Goal: Task Accomplishment & Management: Complete application form

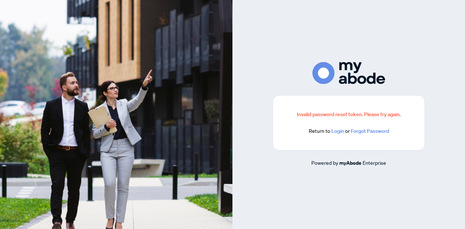
click at [334, 132] on link "Login" at bounding box center [338, 131] width 13 height 7
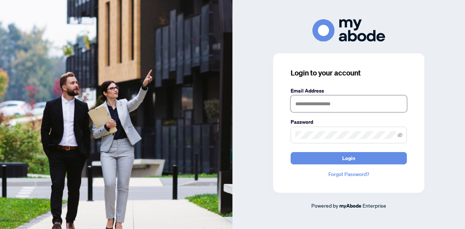
type input "**********"
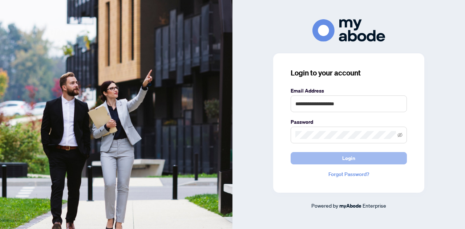
click at [320, 158] on button "Login" at bounding box center [349, 158] width 116 height 12
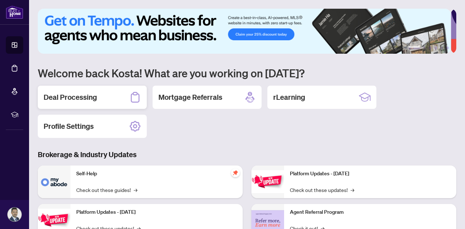
click at [71, 99] on h2 "Deal Processing" at bounding box center [70, 97] width 53 height 10
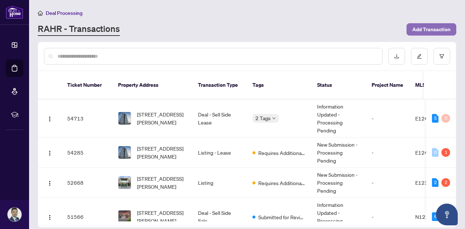
click at [432, 27] on span "Add Transaction" at bounding box center [432, 30] width 38 height 12
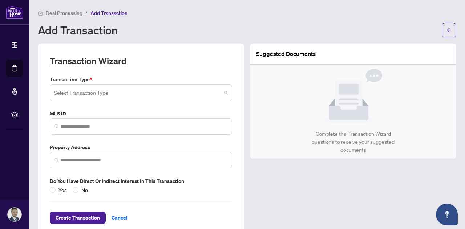
click at [121, 91] on input "search" at bounding box center [137, 94] width 167 height 16
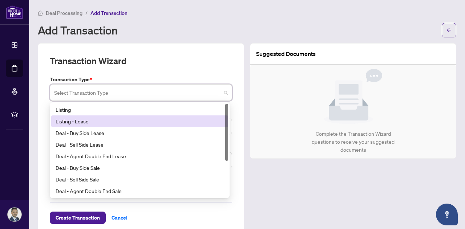
click at [99, 118] on div "Listing - Lease" at bounding box center [140, 121] width 168 height 8
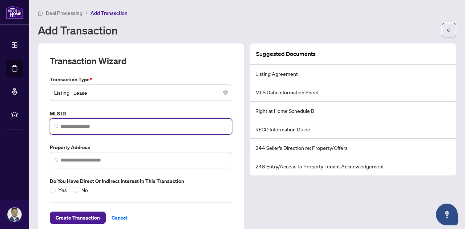
click at [98, 126] on input "search" at bounding box center [143, 127] width 167 height 8
paste input "*********"
type input "*********"
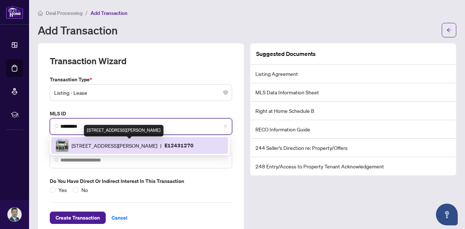
click at [103, 142] on span "1235 Bayly St, Pickering, Ontario L1W 1L7, Canada" at bounding box center [115, 146] width 86 height 8
type input "**********"
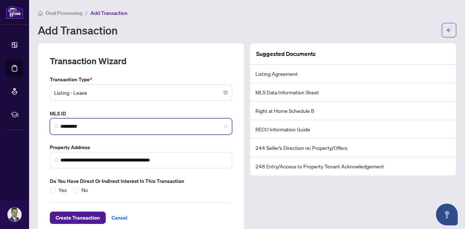
scroll to position [14, 0]
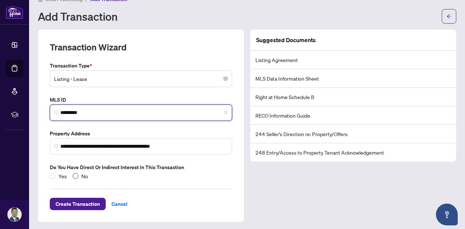
type input "*********"
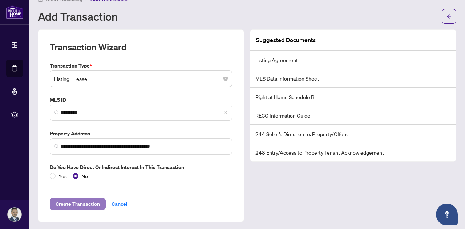
click at [89, 201] on span "Create Transaction" at bounding box center [78, 205] width 44 height 12
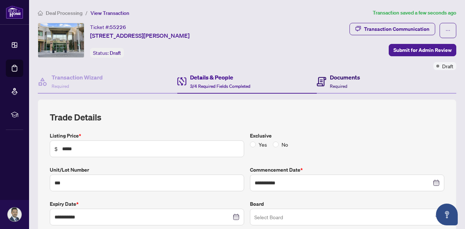
click at [338, 78] on h4 "Documents" at bounding box center [345, 77] width 30 height 9
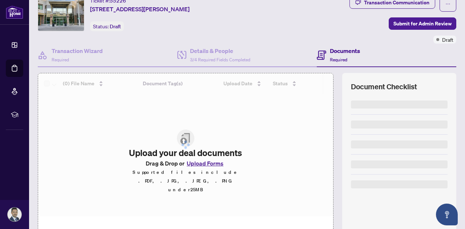
scroll to position [74, 0]
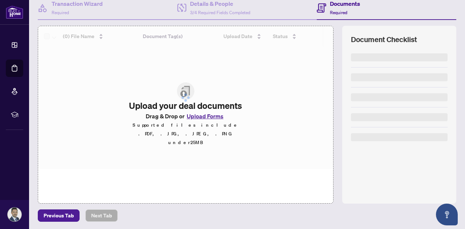
click at [205, 126] on div at bounding box center [185, 97] width 295 height 143
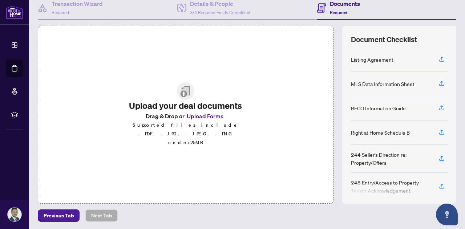
click at [207, 121] on button "Upload Forms" at bounding box center [205, 116] width 41 height 9
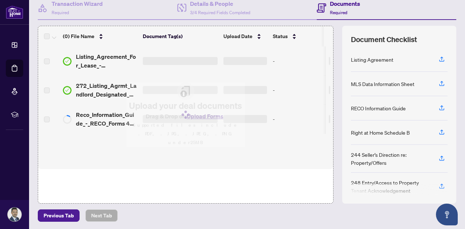
scroll to position [0, 0]
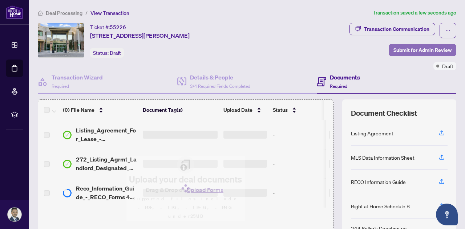
click at [421, 48] on span "Submit for Admin Review" at bounding box center [423, 50] width 58 height 12
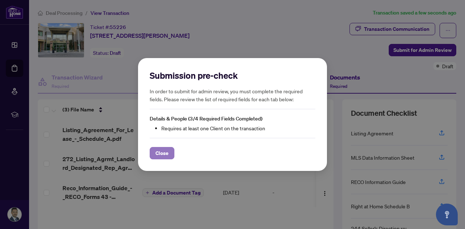
click at [164, 152] on span "Close" at bounding box center [162, 154] width 13 height 12
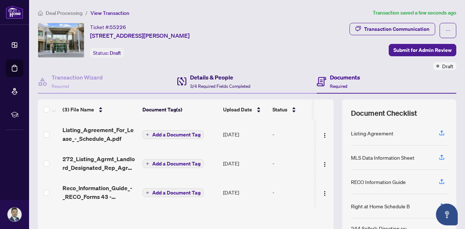
click at [215, 80] on h4 "Details & People" at bounding box center [220, 77] width 60 height 9
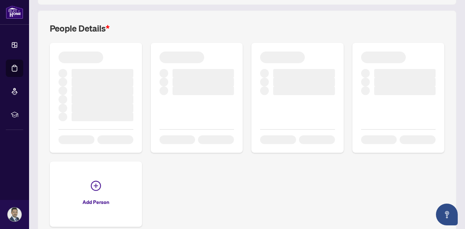
scroll to position [199, 0]
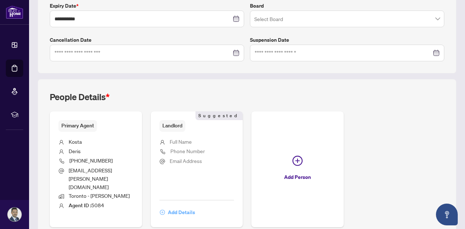
click at [195, 207] on span "Add Details" at bounding box center [181, 213] width 27 height 12
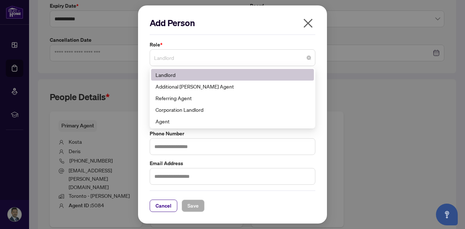
click at [187, 59] on span "Landlord" at bounding box center [232, 58] width 157 height 14
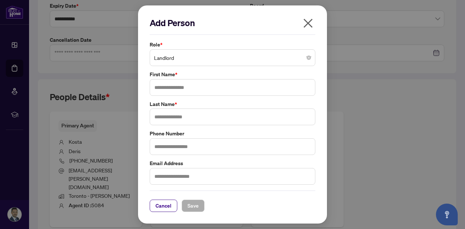
click at [240, 32] on div "Add Person" at bounding box center [233, 26] width 166 height 18
click at [172, 86] on input "text" at bounding box center [233, 87] width 166 height 17
paste input "**********"
drag, startPoint x: 198, startPoint y: 88, endPoint x: 108, endPoint y: 81, distance: 90.8
click at [108, 81] on div "**********" at bounding box center [232, 114] width 465 height 229
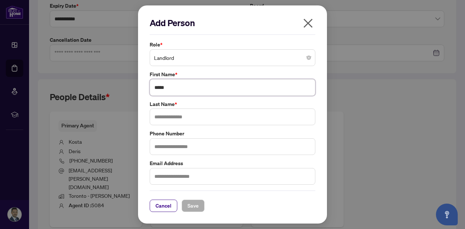
type input "****"
click at [172, 119] on input "text" at bounding box center [233, 117] width 166 height 17
type input "***"
click at [184, 153] on input "text" at bounding box center [233, 147] width 166 height 17
click at [180, 84] on input "****" at bounding box center [233, 87] width 166 height 17
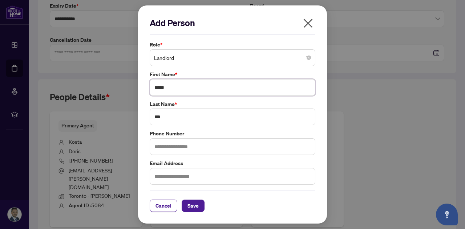
type input "*****"
click at [189, 147] on input "text" at bounding box center [233, 147] width 166 height 17
type input "**********"
click at [189, 204] on span "Save" at bounding box center [193, 206] width 11 height 12
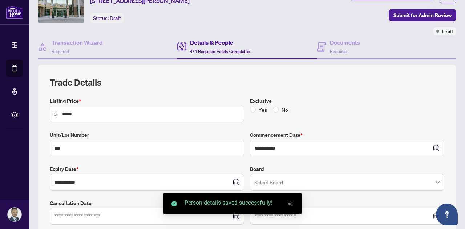
scroll to position [0, 0]
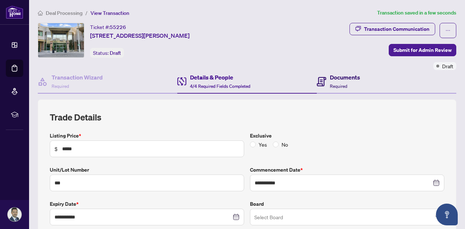
click at [335, 79] on h4 "Documents" at bounding box center [345, 77] width 30 height 9
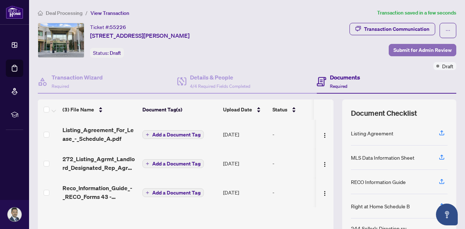
click at [411, 48] on span "Submit for Admin Review" at bounding box center [423, 50] width 58 height 12
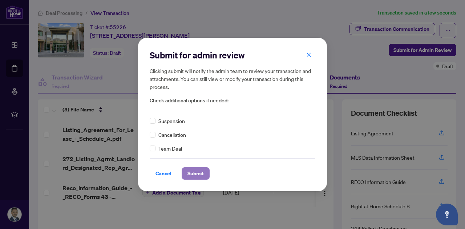
click at [199, 169] on span "Submit" at bounding box center [196, 174] width 16 height 12
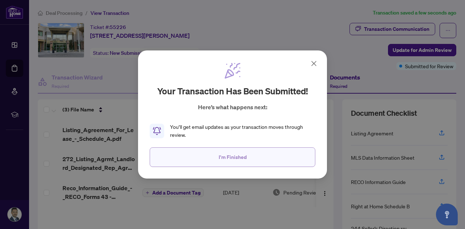
click at [244, 156] on span "I'm Finished" at bounding box center [233, 158] width 28 height 12
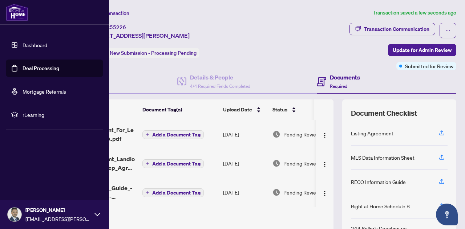
click at [26, 47] on link "Dashboard" at bounding box center [35, 45] width 25 height 7
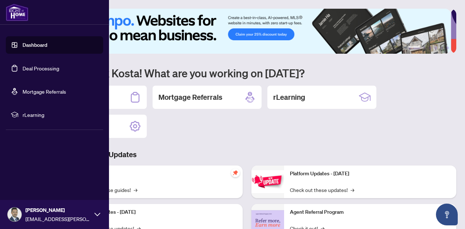
click at [32, 47] on link "Dashboard" at bounding box center [35, 45] width 25 height 7
click at [39, 70] on link "Deal Processing" at bounding box center [41, 68] width 37 height 7
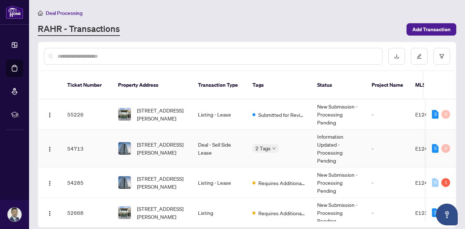
click at [214, 138] on td "Deal - Sell Side Lease" at bounding box center [219, 149] width 55 height 38
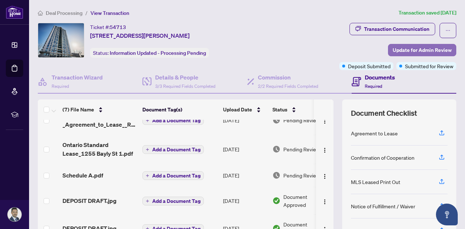
click at [404, 49] on span "Update for Admin Review" at bounding box center [422, 50] width 59 height 12
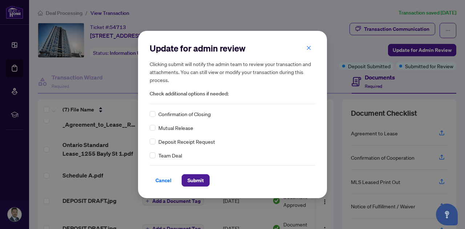
click at [177, 143] on span "Deposit Receipt Request" at bounding box center [187, 142] width 57 height 8
click at [202, 176] on span "Submit" at bounding box center [196, 181] width 16 height 12
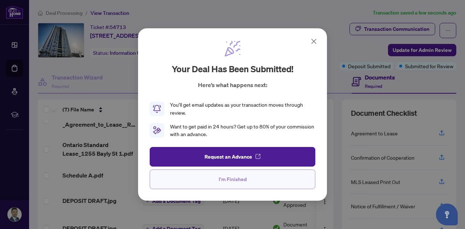
click at [239, 176] on span "I'm Finished" at bounding box center [233, 180] width 28 height 12
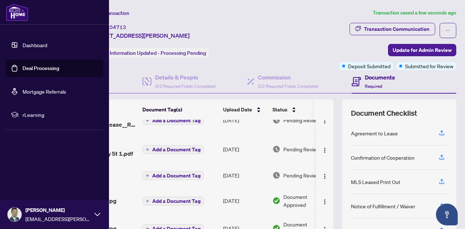
click at [32, 46] on link "Dashboard" at bounding box center [35, 45] width 25 height 7
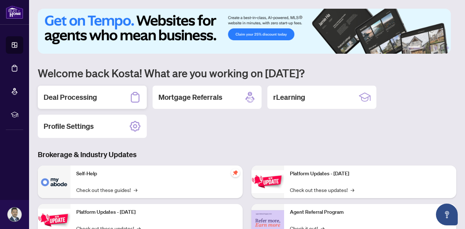
click at [116, 99] on div "Deal Processing" at bounding box center [92, 97] width 109 height 23
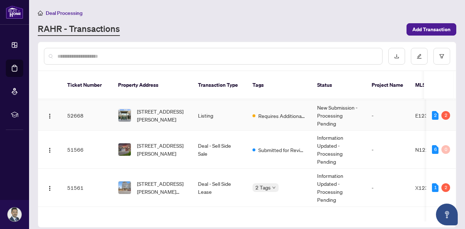
scroll to position [109, 0]
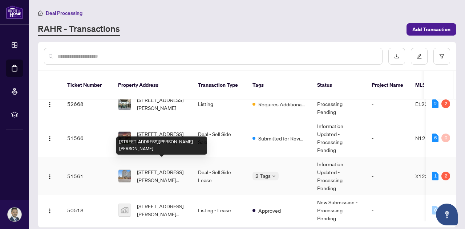
click at [160, 168] on span "311-135 James St, Hamilton, Ontario L8P 2Z6, Canada" at bounding box center [161, 176] width 49 height 16
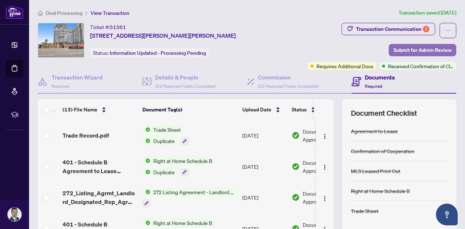
click at [410, 49] on span "Submit for Admin Review" at bounding box center [423, 50] width 58 height 12
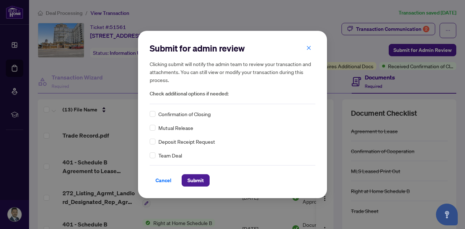
click at [187, 116] on span "Confirmation of Closing" at bounding box center [185, 114] width 52 height 8
click at [197, 183] on span "Submit" at bounding box center [196, 181] width 16 height 12
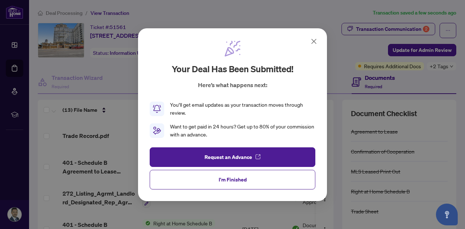
click at [390, 29] on div "Your deal has been submitted! Here’s what happens next: You’ll get email update…" at bounding box center [232, 114] width 465 height 229
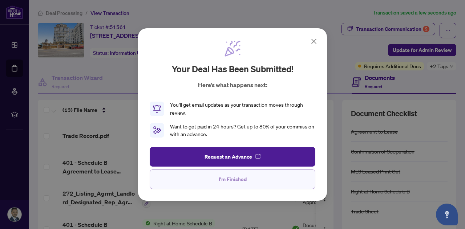
click at [268, 176] on button "I'm Finished" at bounding box center [233, 180] width 166 height 20
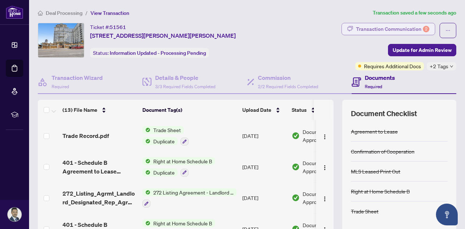
click at [387, 32] on div "Transaction Communication 2" at bounding box center [392, 29] width 73 height 12
